Goal: Navigation & Orientation: Find specific page/section

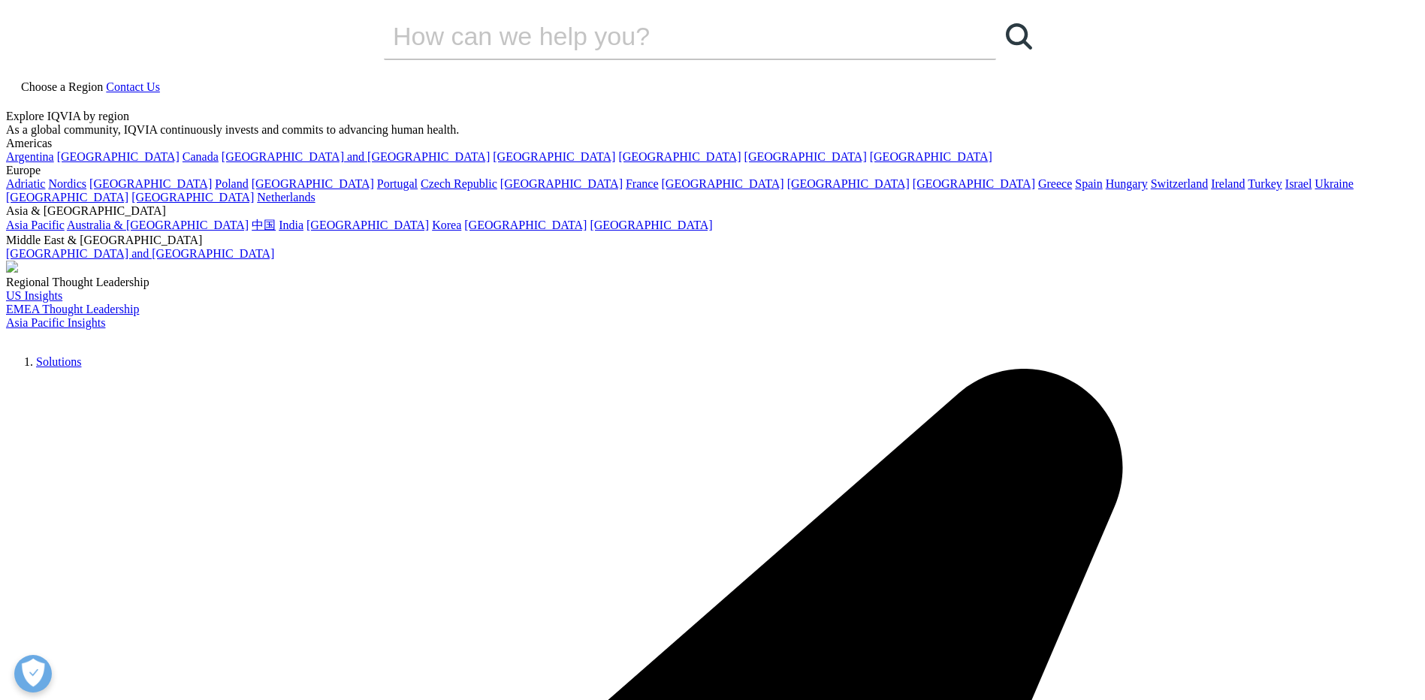
checkbox input "true"
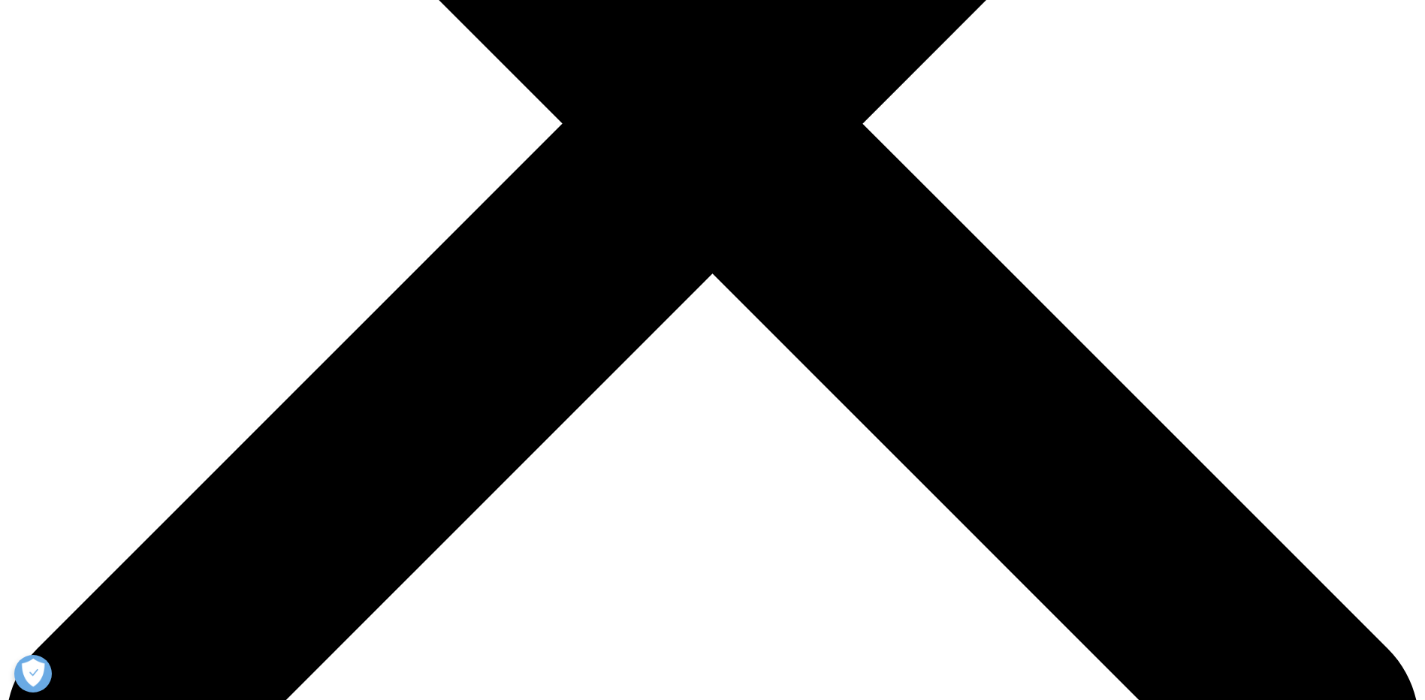
scroll to position [616, 0]
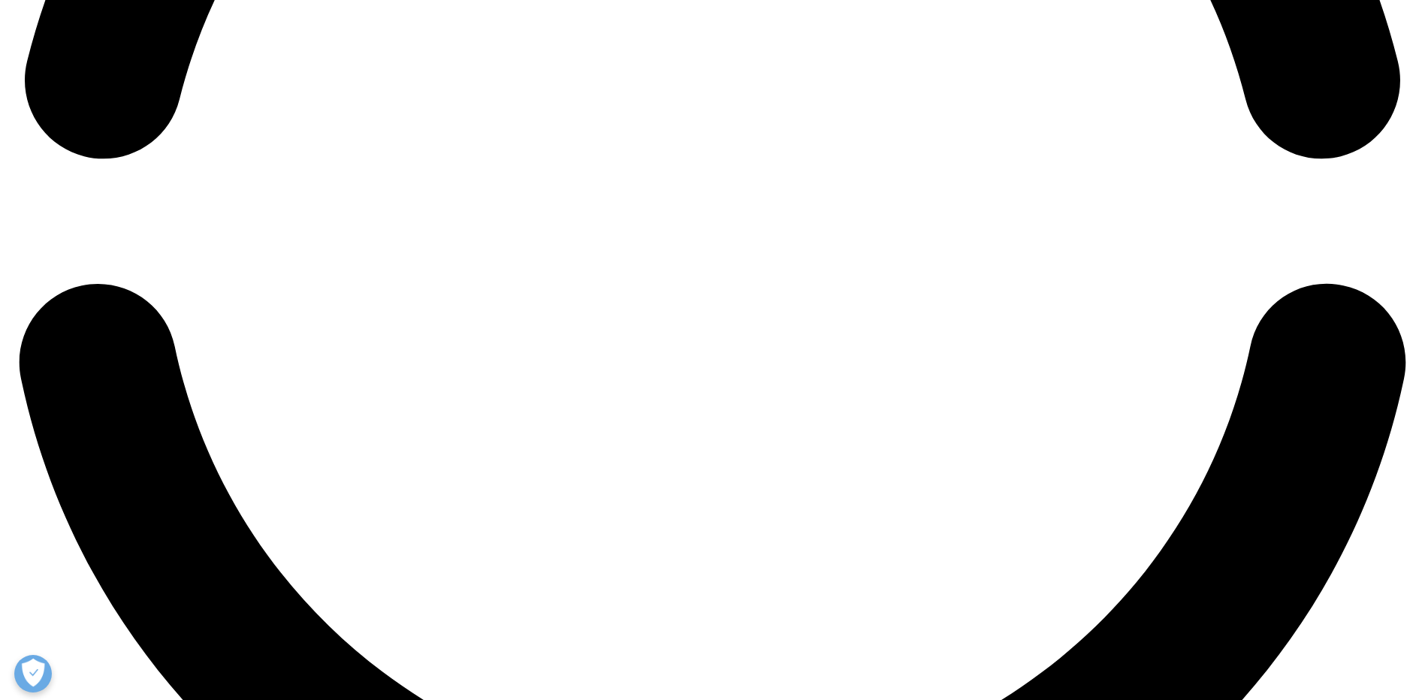
scroll to position [3470, 0]
